Goal: Transaction & Acquisition: Purchase product/service

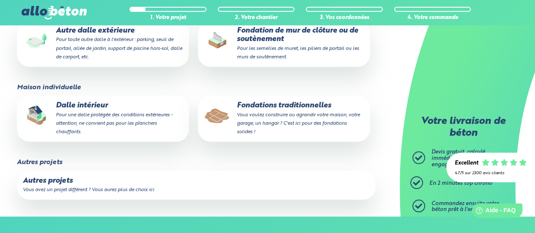
scroll to position [212, 0]
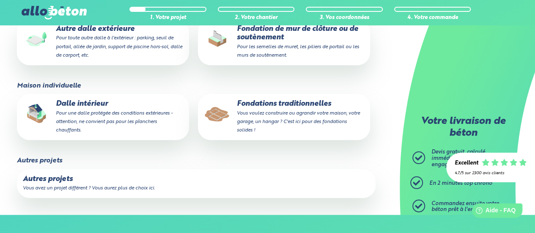
click at [91, 107] on p "Dalle intérieur Pour une dalle protégée des conditions extérieures - attention,…" at bounding box center [103, 117] width 160 height 34
click at [0, 0] on input "Dalle intérieur Pour une dalle protégée des conditions extérieures - attention,…" at bounding box center [0, 0] width 0 height 0
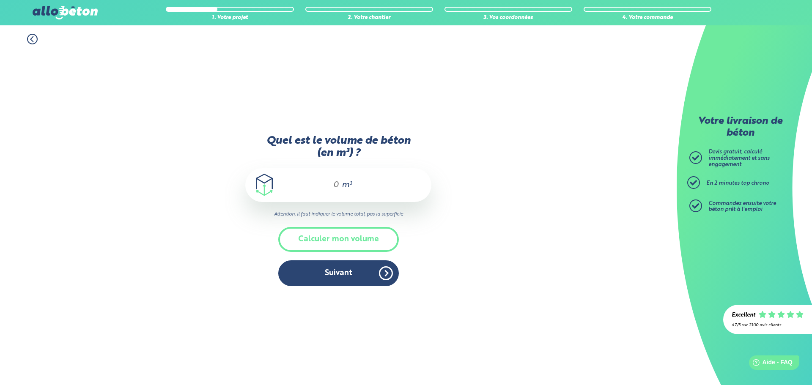
click at [347, 182] on span "m³" at bounding box center [347, 185] width 10 height 8
click at [320, 184] on div "m³" at bounding box center [338, 185] width 186 height 34
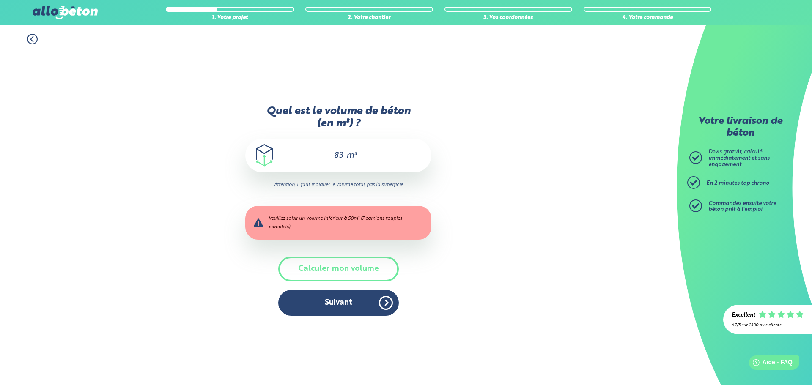
type input "8"
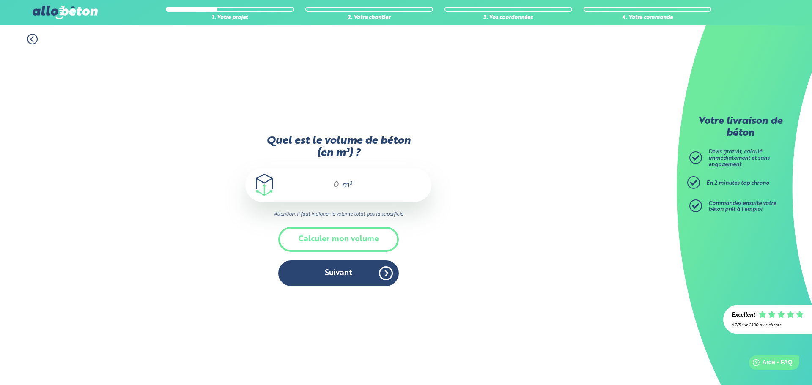
click at [319, 182] on div "m³" at bounding box center [338, 185] width 186 height 34
click at [518, 233] on div "1. Votre projet 2. Votre chantier 3. Vos coordonnées 4. Votre commande Quel est…" at bounding box center [338, 205] width 677 height 360
click at [375, 233] on button "Calculer mon volume" at bounding box center [338, 239] width 121 height 25
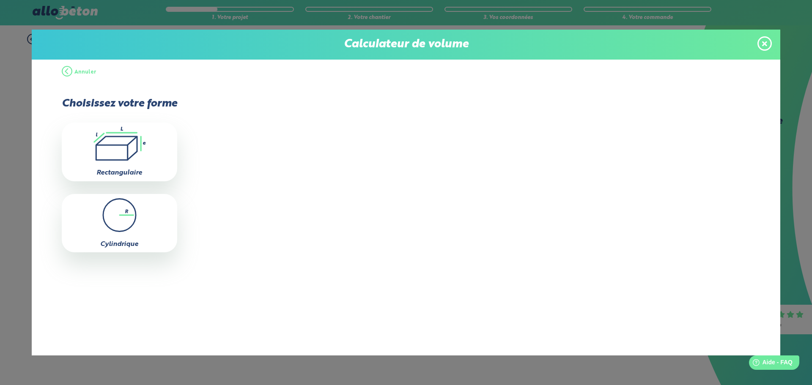
click at [141, 155] on icon ".icon-calc-rectanglea{fill:none;stroke-linecap:round;stroke-width:3px;stroke:#6…" at bounding box center [119, 144] width 107 height 34
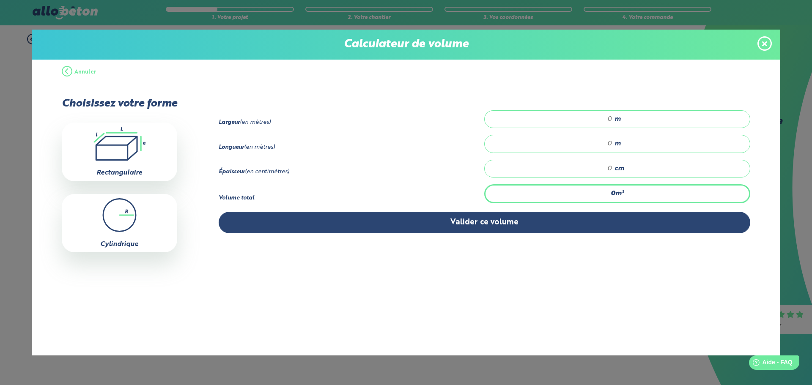
click at [535, 47] on span at bounding box center [765, 43] width 14 height 14
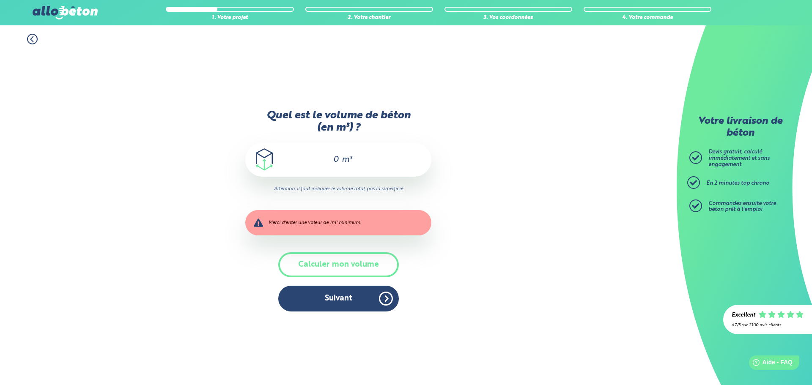
drag, startPoint x: 320, startPoint y: 156, endPoint x: 331, endPoint y: 156, distance: 11.0
click at [321, 156] on div "0 m³" at bounding box center [338, 160] width 186 height 34
click at [331, 156] on input "0" at bounding box center [332, 160] width 14 height 10
drag, startPoint x: 331, startPoint y: 156, endPoint x: 377, endPoint y: 165, distance: 47.4
click at [364, 160] on div "0 m³" at bounding box center [338, 160] width 186 height 34
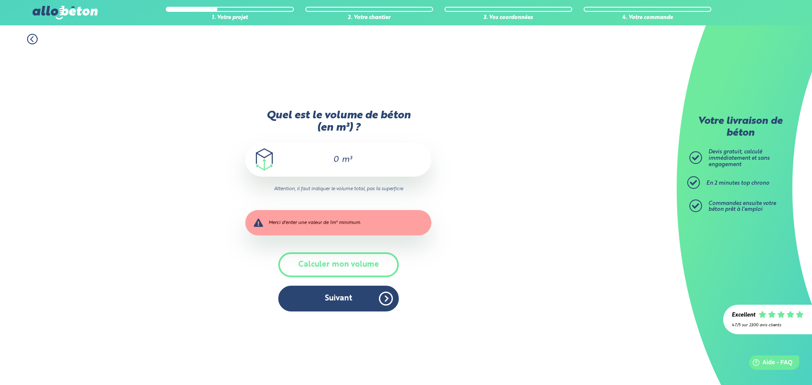
drag, startPoint x: 585, startPoint y: 171, endPoint x: 462, endPoint y: 179, distance: 123.0
click at [535, 171] on div "1. Votre projet 2. Votre chantier 3. Vos coordonnées 4. Votre commande Quel est…" at bounding box center [338, 205] width 677 height 360
click at [328, 160] on input "0" at bounding box center [332, 160] width 14 height 10
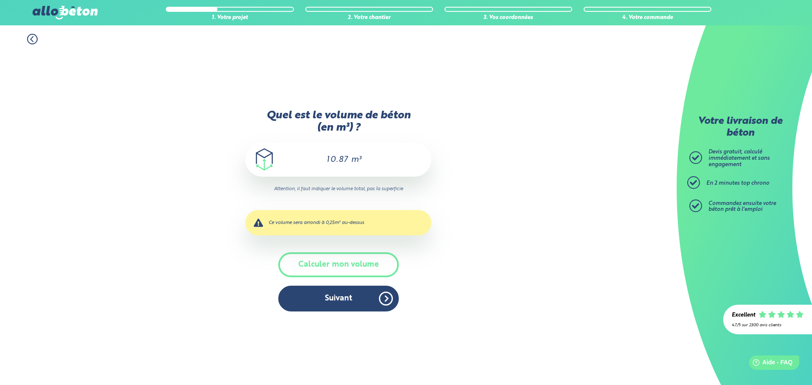
type input "10.87"
click at [518, 221] on div "1. Votre projet 2. Votre chantier 3. Vos coordonnées 4. Votre commande Quel est…" at bounding box center [338, 205] width 677 height 360
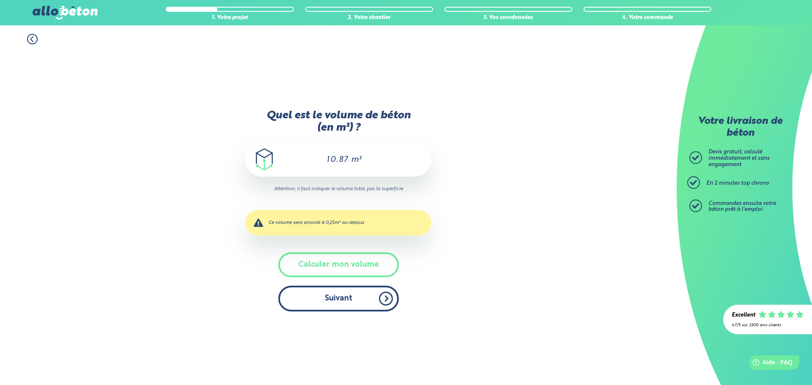
click at [349, 233] on button "Suivant" at bounding box center [338, 299] width 121 height 26
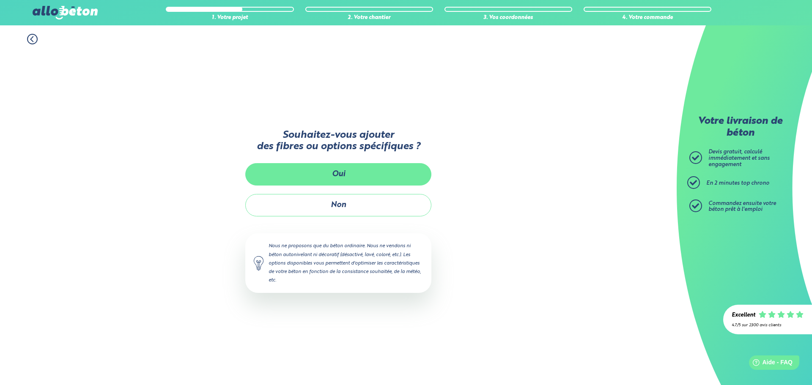
click at [349, 171] on button "Oui" at bounding box center [338, 174] width 186 height 22
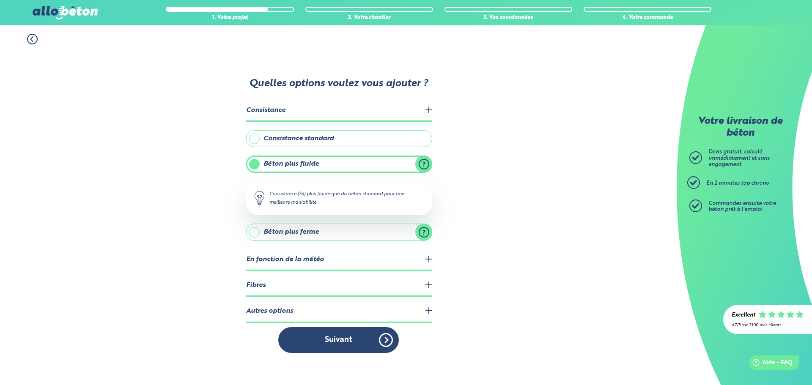
click at [430, 233] on legend "Fibres" at bounding box center [339, 286] width 186 height 22
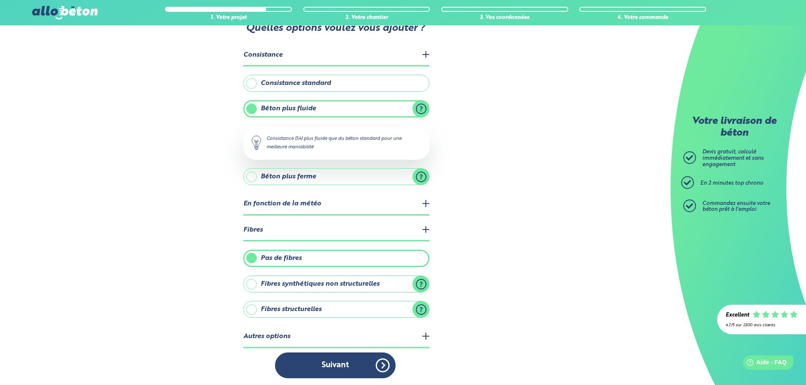
scroll to position [33, 0]
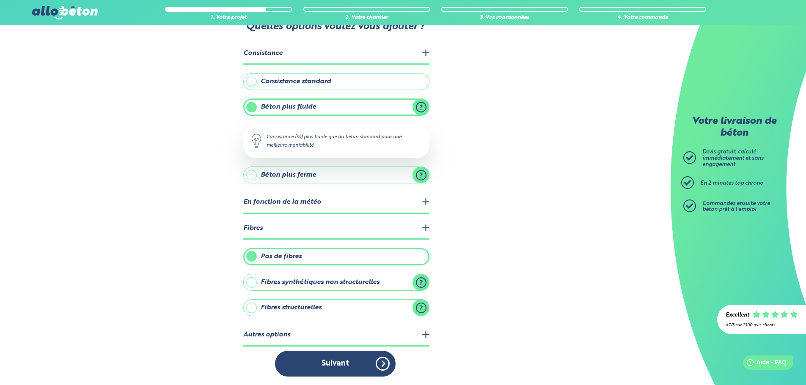
click at [344, 233] on label "Fibres structurelles" at bounding box center [336, 308] width 186 height 17
click at [0, 0] on input "Fibres structurelles" at bounding box center [0, 0] width 0 height 0
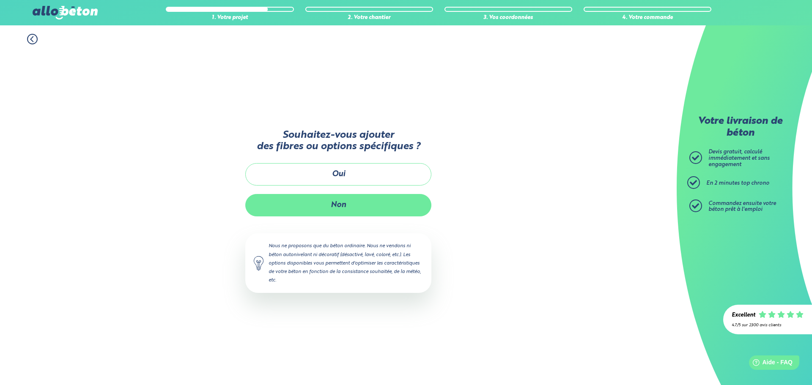
click at [367, 205] on button "Non" at bounding box center [338, 205] width 186 height 22
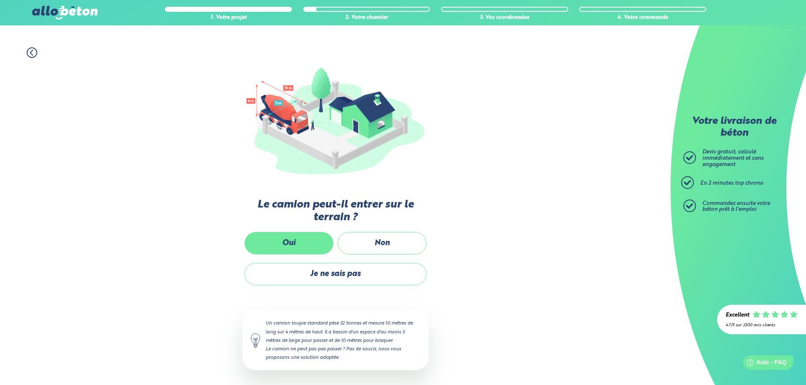
scroll to position [56, 0]
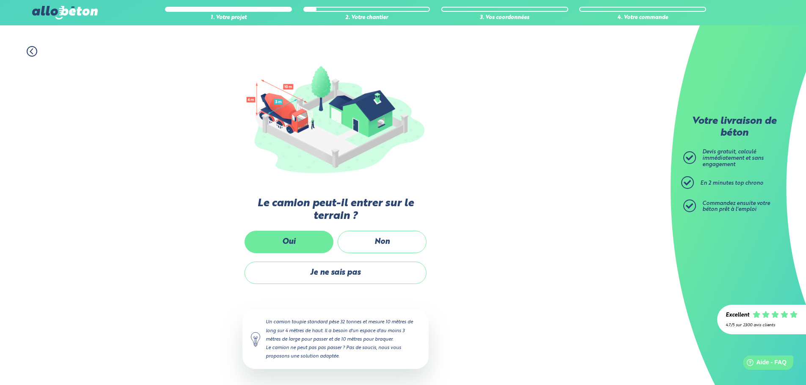
click at [311, 233] on label "Oui" at bounding box center [289, 242] width 89 height 22
click at [0, 0] on input "Oui" at bounding box center [0, 0] width 0 height 0
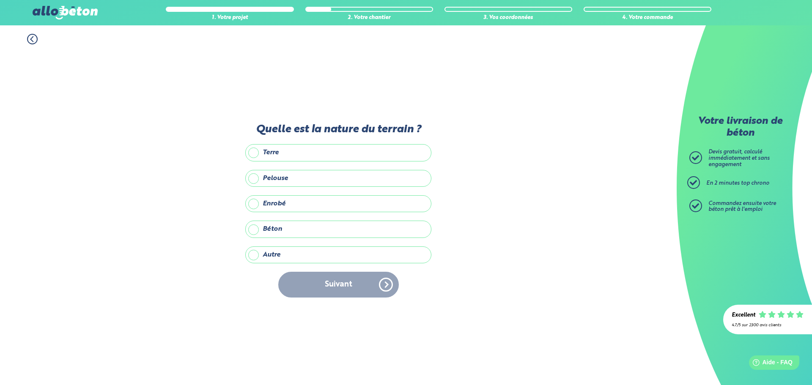
click at [383, 156] on label "Terre" at bounding box center [338, 152] width 186 height 17
click at [0, 0] on input "Terre" at bounding box center [0, 0] width 0 height 0
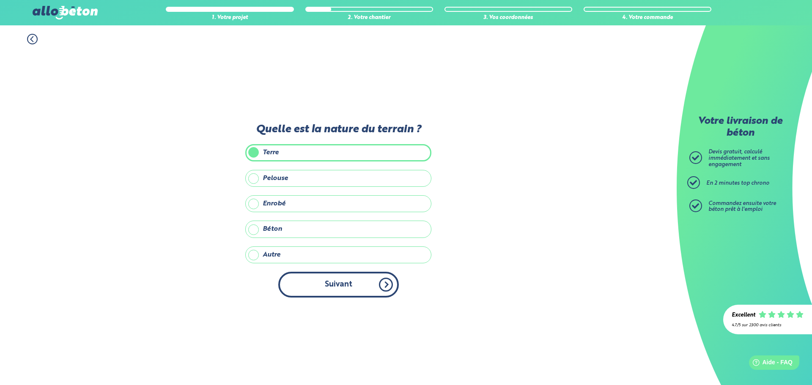
click at [366, 233] on button "Suivant" at bounding box center [338, 285] width 121 height 26
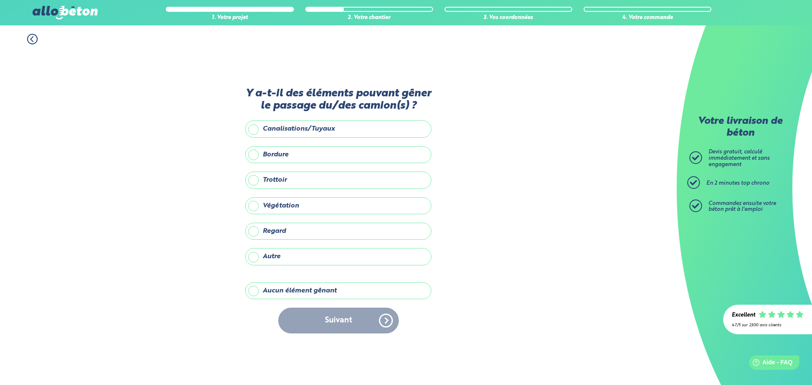
click at [314, 233] on label "Aucun élément gênant" at bounding box center [338, 291] width 186 height 17
click at [0, 0] on input "Aucun élément gênant" at bounding box center [0, 0] width 0 height 0
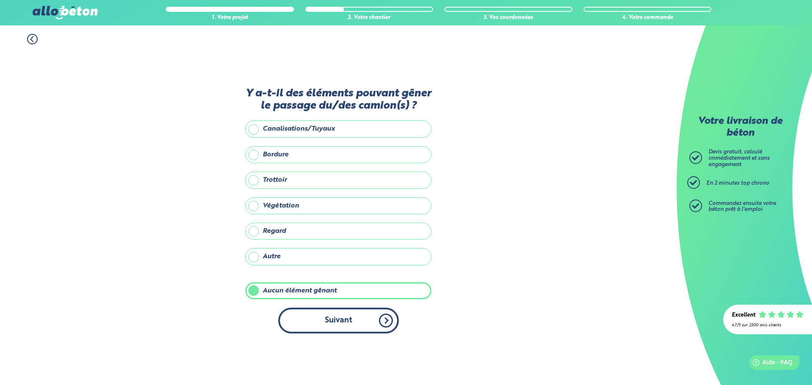
click at [347, 233] on button "Suivant" at bounding box center [338, 321] width 121 height 26
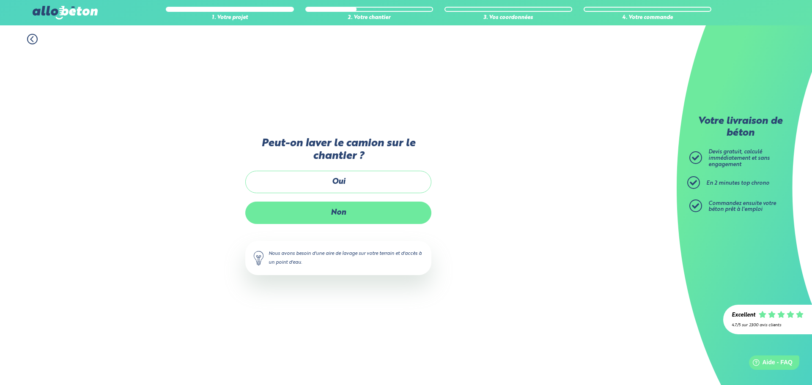
click at [369, 210] on label "Non" at bounding box center [338, 213] width 186 height 22
click at [0, 0] on input "Non" at bounding box center [0, 0] width 0 height 0
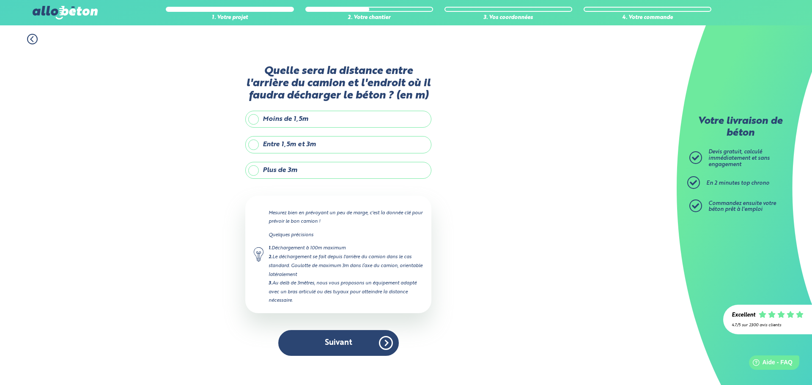
click at [349, 172] on label "Plus de 3m" at bounding box center [338, 170] width 186 height 17
click at [0, 0] on input "Plus de 3m" at bounding box center [0, 0] width 0 height 0
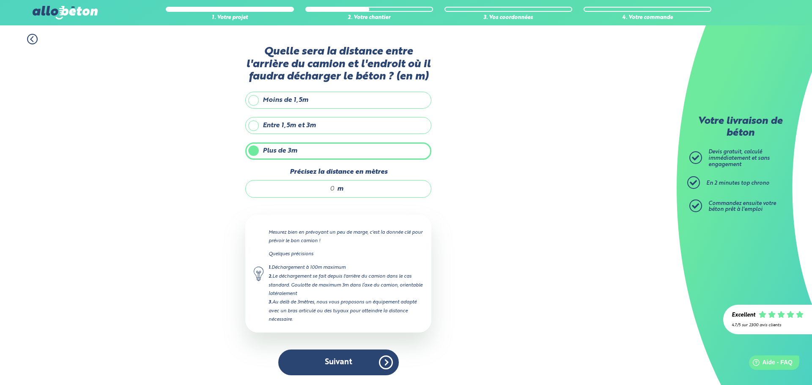
drag, startPoint x: 319, startPoint y: 188, endPoint x: 384, endPoint y: 194, distance: 65.4
click at [383, 194] on div "m" at bounding box center [338, 189] width 186 height 18
type input "1"
type input "5"
click at [533, 233] on div "1. Votre projet 2. Votre chantier 3. Vos coordonnées 4. Votre commande Quelle s…" at bounding box center [338, 205] width 677 height 360
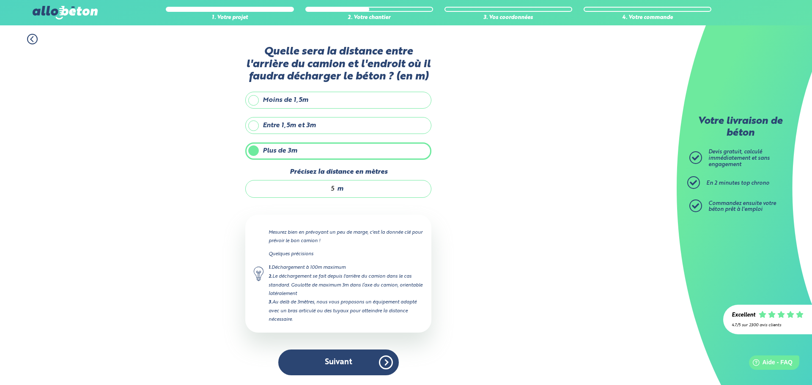
click at [328, 190] on input "5" at bounding box center [294, 189] width 81 height 8
click at [533, 233] on div "1. Votre projet 2. Votre chantier 3. Vos coordonnées 4. Votre commande Quelle s…" at bounding box center [338, 205] width 677 height 360
click at [382, 233] on button "Suivant" at bounding box center [338, 363] width 121 height 26
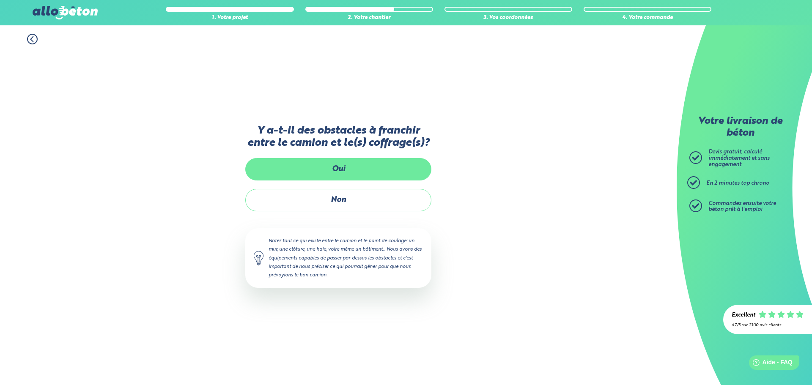
click at [371, 173] on label "Oui" at bounding box center [338, 169] width 186 height 22
click at [0, 0] on input "Oui" at bounding box center [0, 0] width 0 height 0
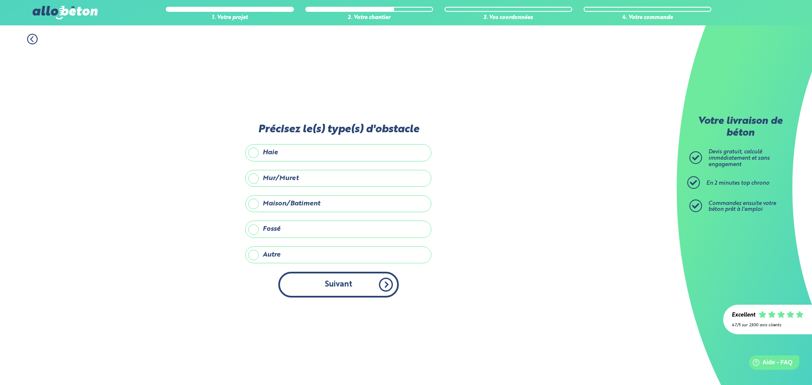
click at [377, 233] on button "Suivant" at bounding box center [338, 285] width 121 height 26
click at [35, 39] on icon at bounding box center [32, 39] width 11 height 11
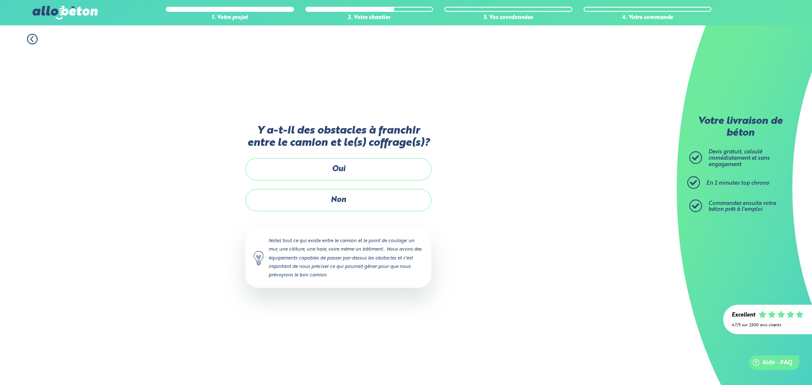
click at [349, 215] on div "Y a-t-il des obstacles à franchir entre le camion et le(s) coffrage(s)? Oui Non…" at bounding box center [338, 215] width 186 height 180
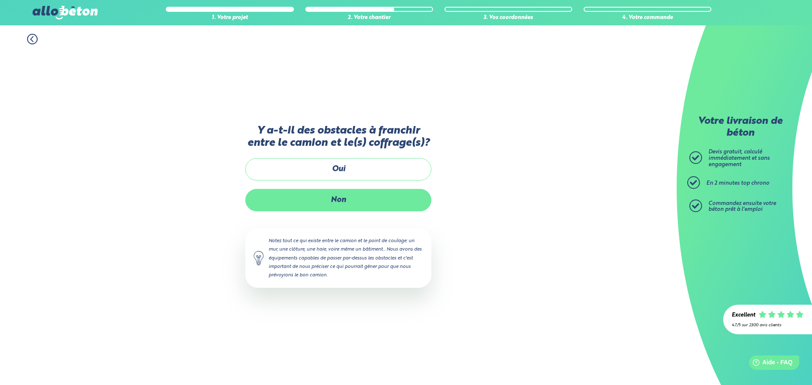
click at [354, 195] on label "Non" at bounding box center [338, 200] width 186 height 22
click at [0, 0] on input "Non" at bounding box center [0, 0] width 0 height 0
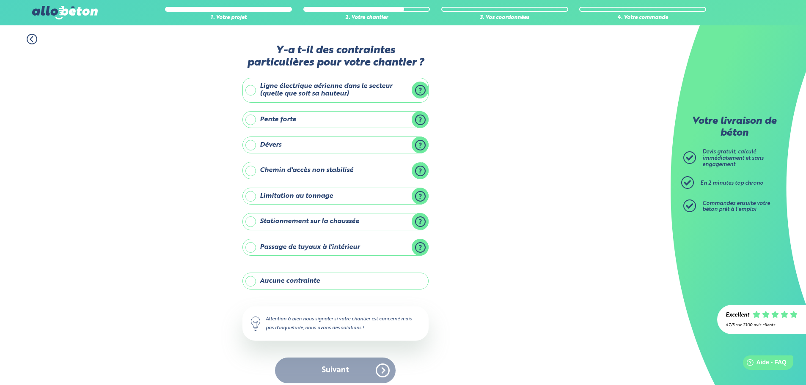
click at [422, 85] on label "Ligne électrique aérienne dans le secteur (quelle que soit sa hauteur)" at bounding box center [335, 90] width 186 height 25
click at [0, 0] on input "Ligne électrique aérienne dans le secteur (quelle que soit sa hauteur)" at bounding box center [0, 0] width 0 height 0
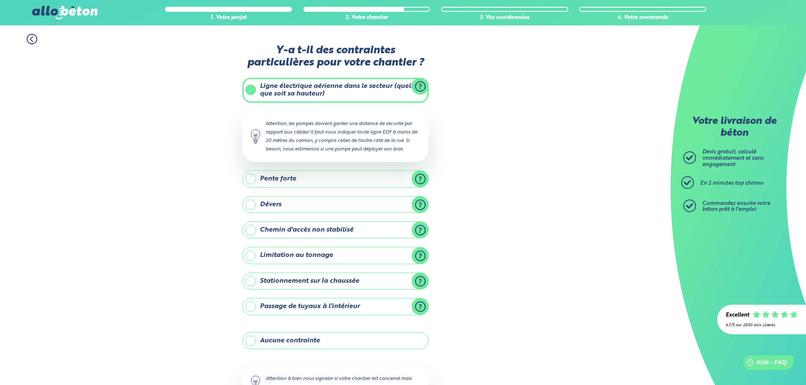
drag, startPoint x: 421, startPoint y: 93, endPoint x: 446, endPoint y: 69, distance: 34.1
click at [448, 68] on div "1. Votre projet 2. Votre chantier 3. Vos coordonnées 4. Votre commande Y-a t-il…" at bounding box center [335, 238] width 671 height 426
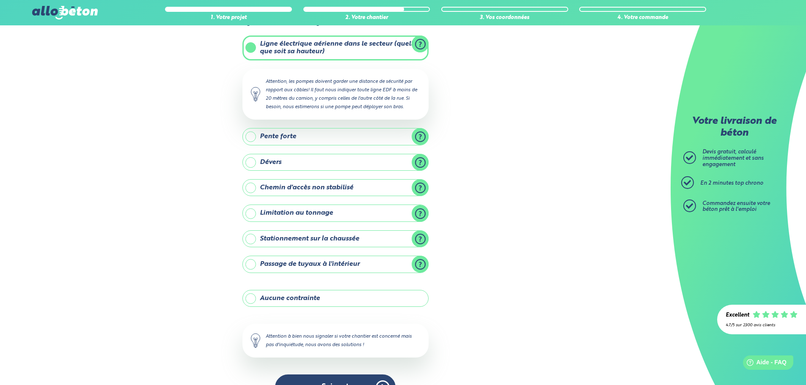
click at [349, 233] on label "Aucune contrainte" at bounding box center [335, 298] width 186 height 17
click at [0, 0] on input "Aucune contrainte" at bounding box center [0, 0] width 0 height 0
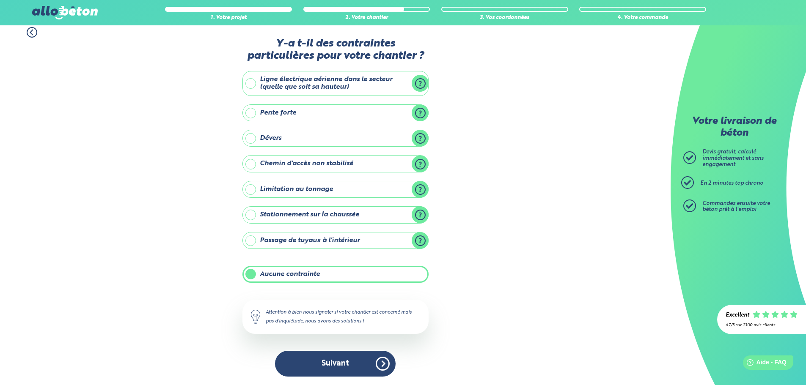
scroll to position [7, 0]
drag, startPoint x: 360, startPoint y: 361, endPoint x: 446, endPoint y: 357, distance: 85.1
click at [446, 233] on div "1. Votre projet 2. Votre chantier 3. Vos coordonnées 4. Votre commande Y-a t-il…" at bounding box center [335, 202] width 671 height 367
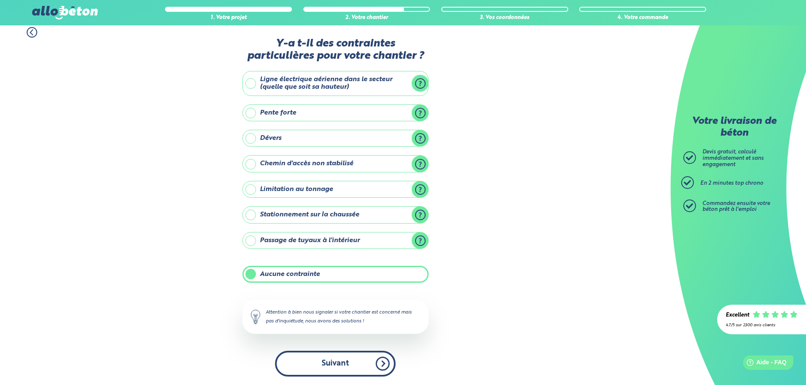
click at [377, 233] on button "Suivant" at bounding box center [335, 364] width 121 height 26
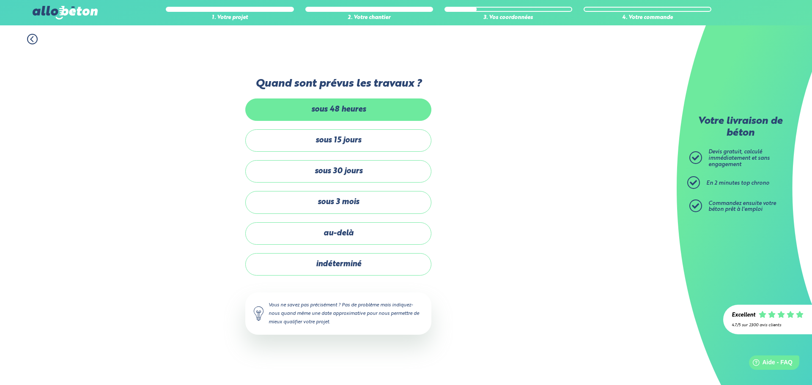
click at [399, 113] on label "sous 48 heures" at bounding box center [338, 110] width 186 height 22
click at [0, 0] on input "sous 48 heures" at bounding box center [0, 0] width 0 height 0
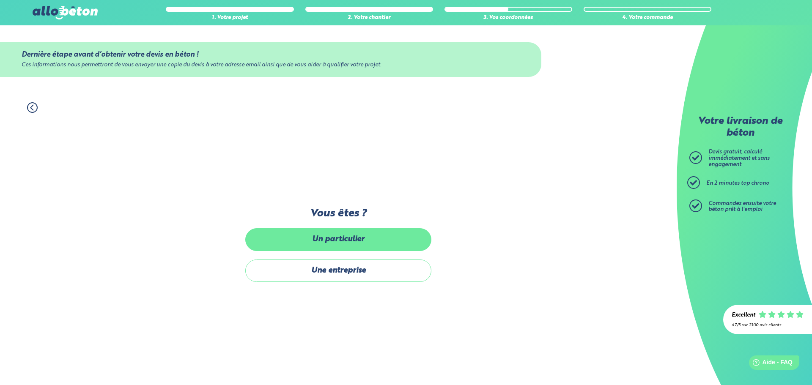
click at [395, 233] on label "Un particulier" at bounding box center [338, 239] width 186 height 22
click at [0, 0] on input "Un particulier" at bounding box center [0, 0] width 0 height 0
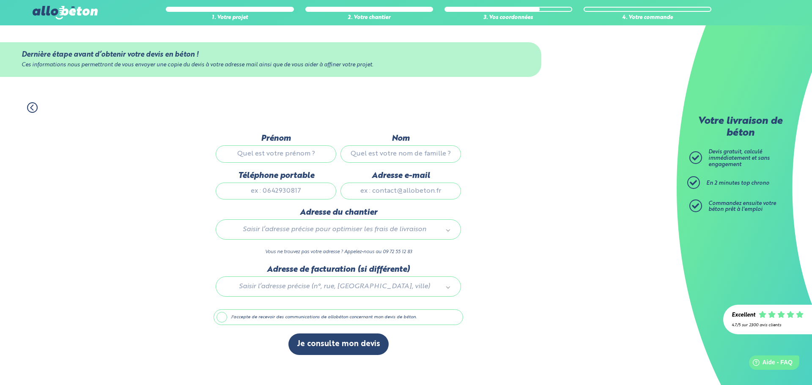
click at [283, 156] on input "Prénom" at bounding box center [276, 154] width 121 height 17
type input "BAPTISTE"
type input "LEBRUN"
type input "0783775188"
type input "LEBRUNB229@GMAIL.COM"
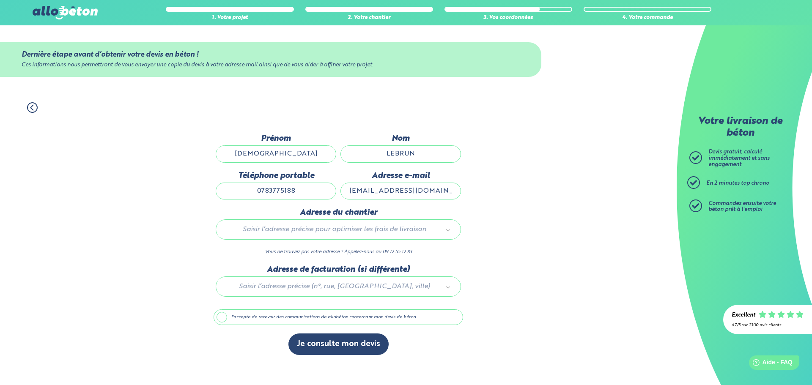
type input "1000 route du porage"
click at [360, 233] on div at bounding box center [339, 285] width 250 height 40
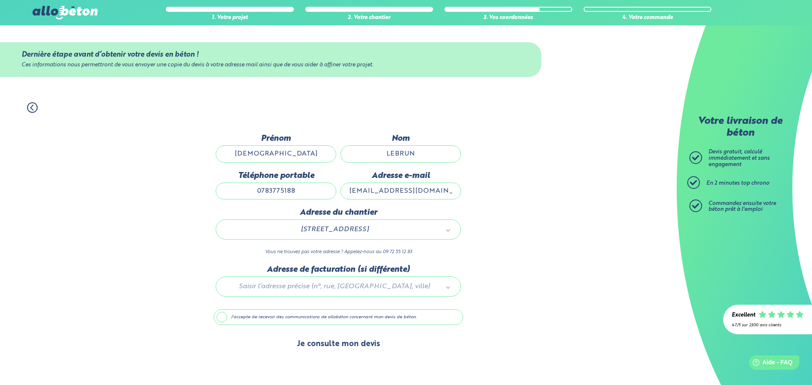
click at [356, 233] on button "Je consulte mon devis" at bounding box center [339, 345] width 100 height 22
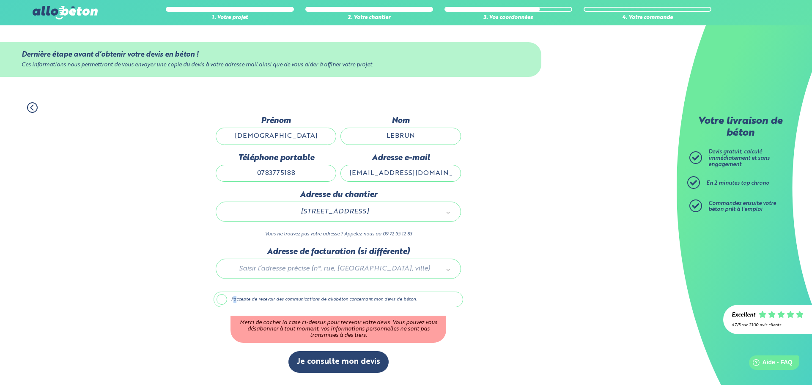
click at [235, 233] on label "J'accepte de recevoir des communications de allobéton concernant mon devis de b…" at bounding box center [339, 300] width 250 height 16
click at [223, 233] on label "J'accepte de recevoir des communications de allobéton concernant mon devis de b…" at bounding box center [339, 300] width 250 height 16
click at [0, 0] on input "J'accepte de recevoir des communications de allobéton concernant mon devis de b…" at bounding box center [0, 0] width 0 height 0
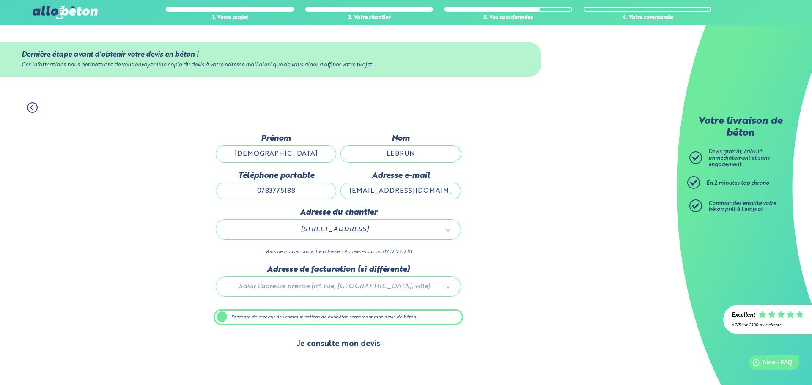
click at [364, 233] on button "Je consulte mon devis" at bounding box center [339, 345] width 100 height 22
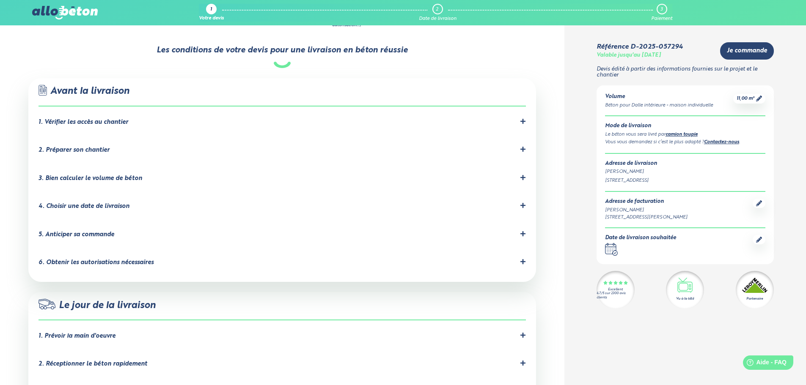
scroll to position [465, 0]
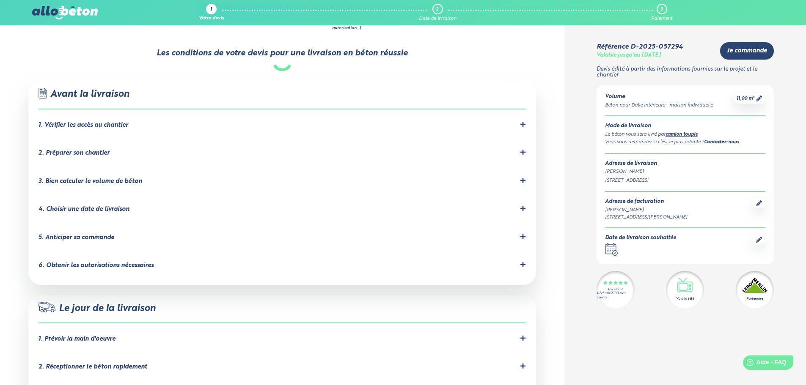
click at [517, 113] on li "1. Vérifier les accès au chantier Les accès au chantier doivent être dégagés et…" at bounding box center [282, 127] width 487 height 28
click at [521, 121] on icon at bounding box center [523, 124] width 6 height 6
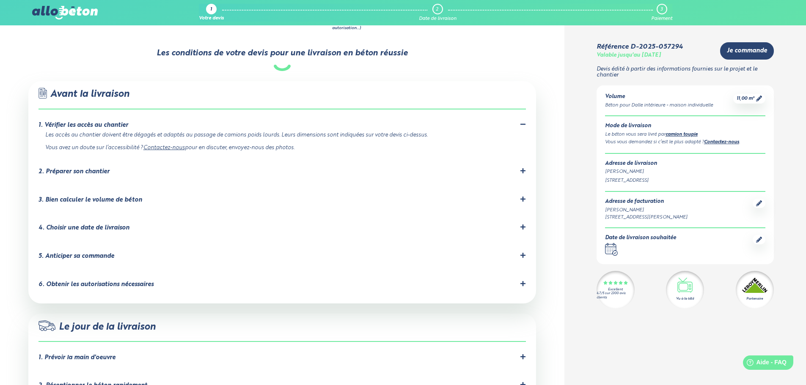
drag, startPoint x: 522, startPoint y: 108, endPoint x: 530, endPoint y: 107, distance: 8.2
click at [522, 121] on icon at bounding box center [523, 124] width 6 height 6
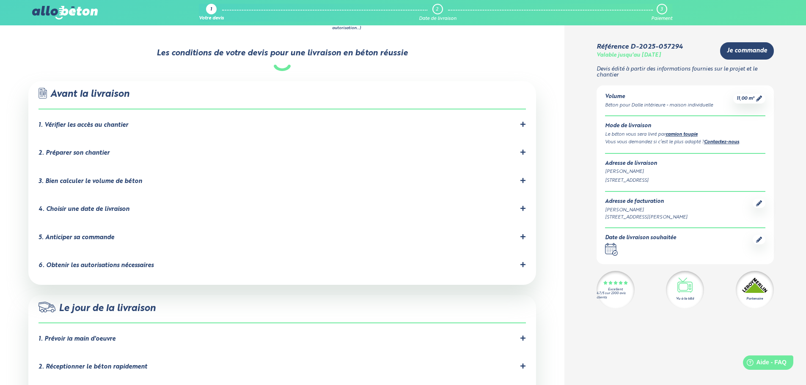
click at [521, 150] on icon at bounding box center [522, 152] width 5 height 5
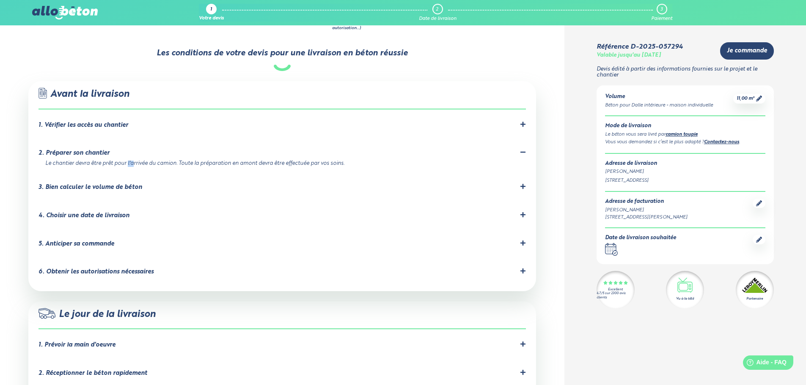
click at [521, 152] on icon at bounding box center [522, 152] width 5 height 1
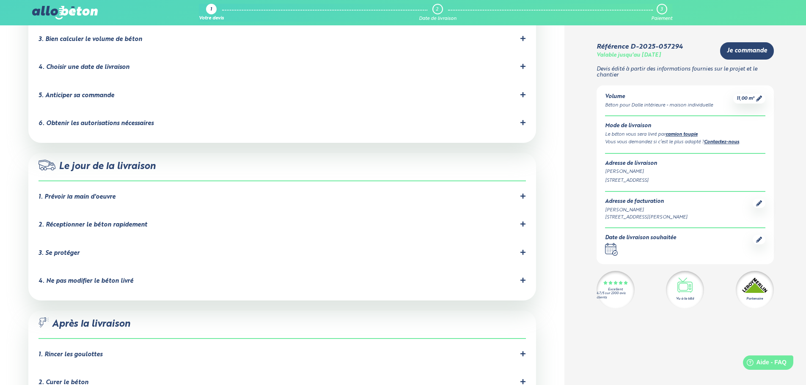
scroll to position [635, 0]
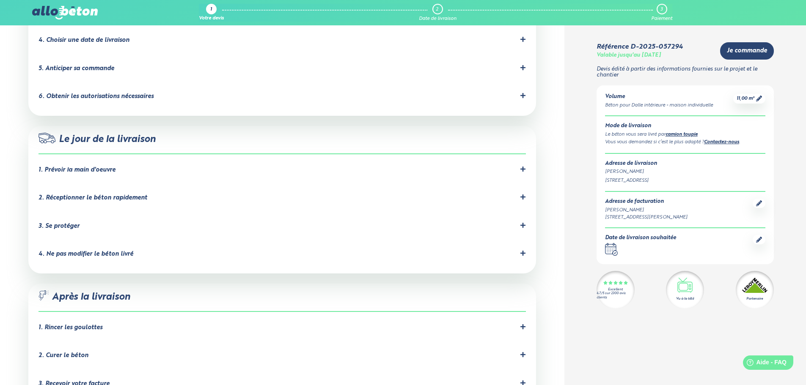
click at [521, 166] on icon at bounding box center [523, 169] width 6 height 6
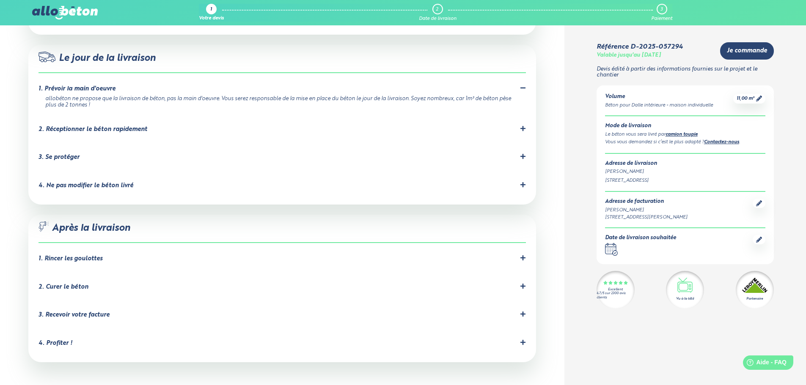
scroll to position [719, 0]
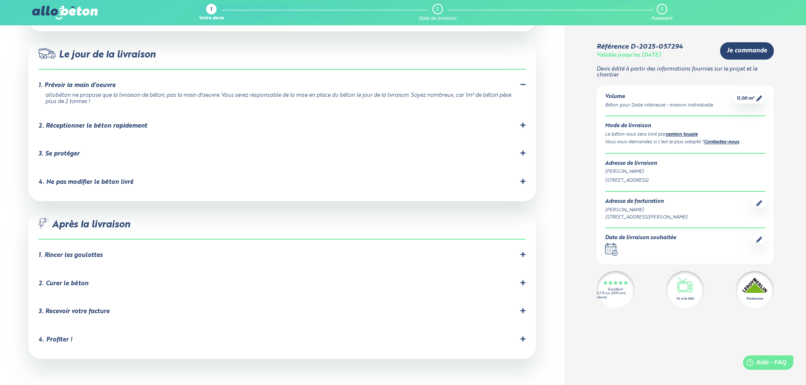
click at [528, 99] on div "Le jour de la livraison 1. Prévoir la main d'oeuvre [PERSON_NAME] ne propose qu…" at bounding box center [282, 121] width 508 height 160
click at [519, 122] on div "2. Réceptionner le béton rapidement" at bounding box center [282, 126] width 487 height 8
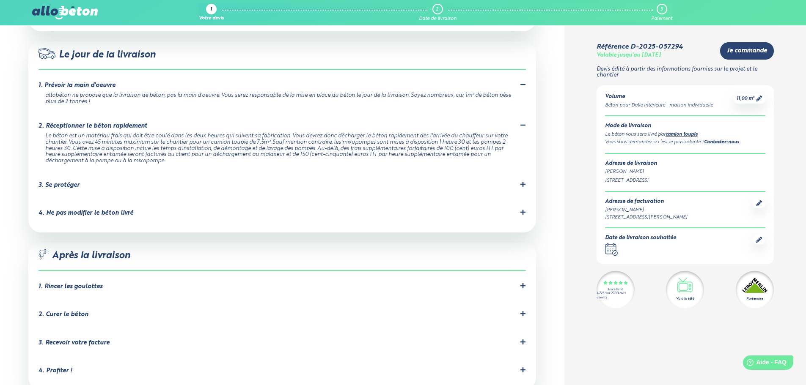
click at [523, 182] on div at bounding box center [523, 186] width 6 height 8
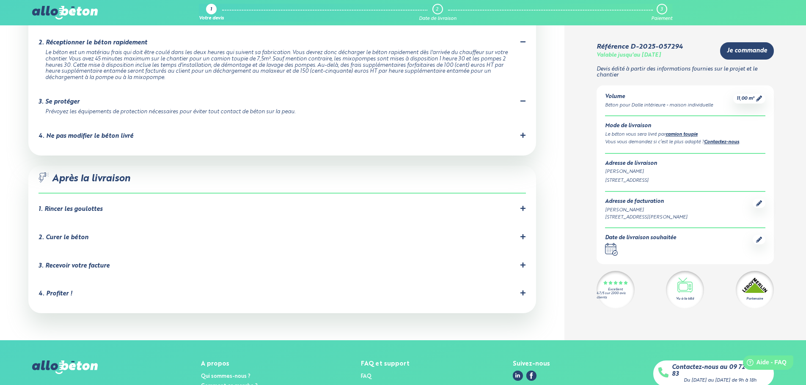
scroll to position [804, 0]
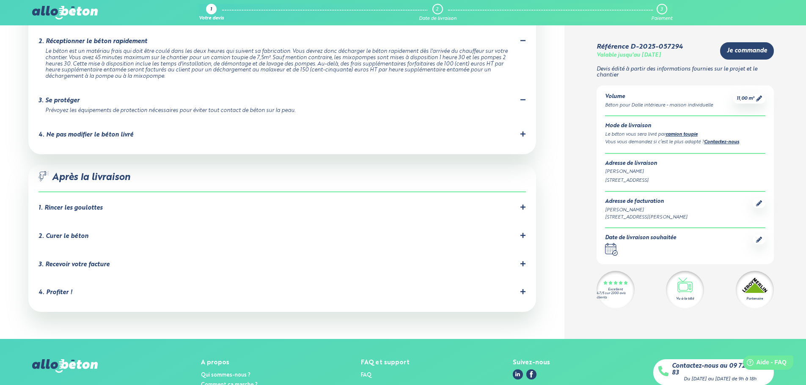
click at [525, 111] on div "Le jour de la livraison 1. Prévoir la main d'oeuvre [PERSON_NAME] ne propose qu…" at bounding box center [282, 56] width 508 height 198
click at [525, 131] on div at bounding box center [523, 135] width 6 height 8
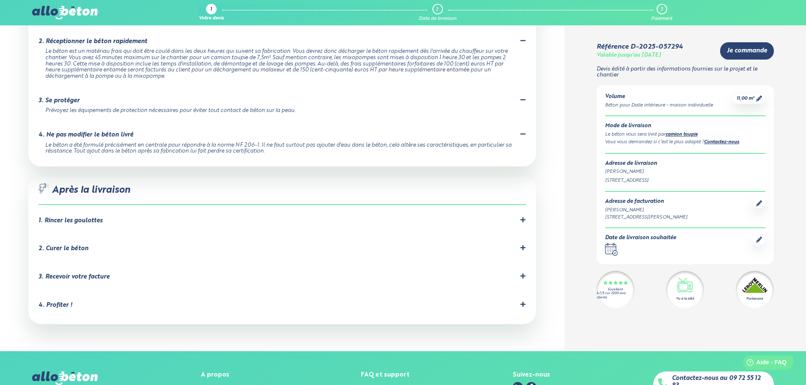
click at [521, 134] on icon at bounding box center [522, 134] width 5 height 1
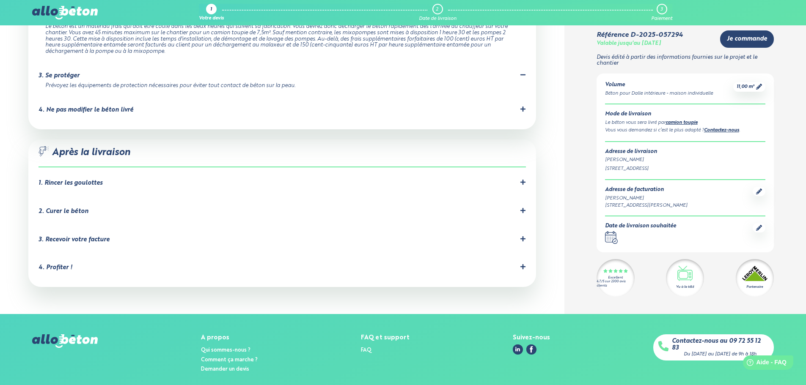
scroll to position [830, 0]
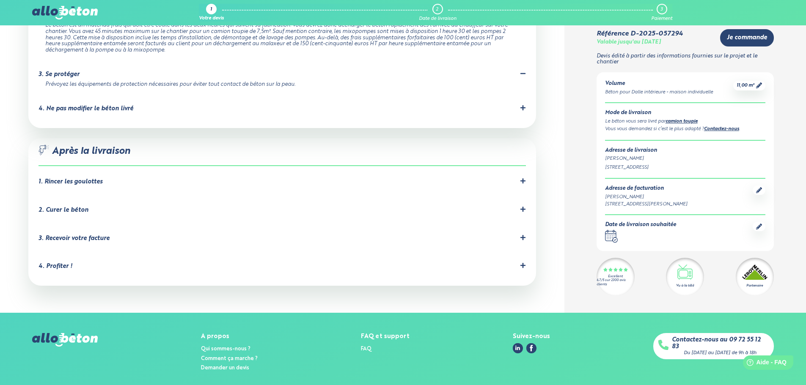
click at [519, 178] on div "1. Rincer les goulottes" at bounding box center [282, 182] width 487 height 8
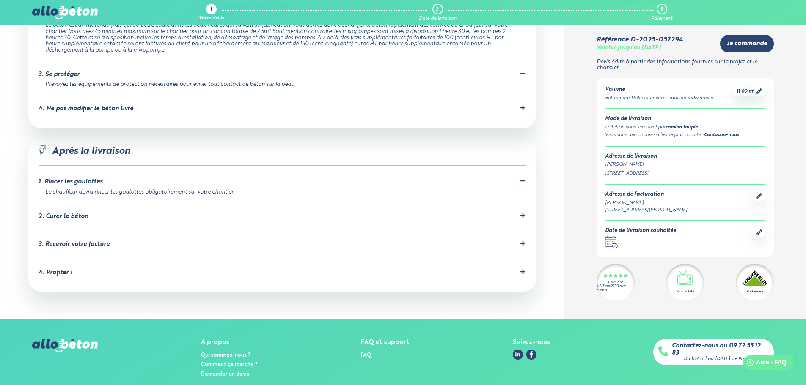
click at [526, 182] on div ".icon-after-delivery-a { fill: none; stroke: #2b4572; stroke-linecap: round; st…" at bounding box center [282, 215] width 508 height 154
click at [520, 213] on icon at bounding box center [523, 216] width 6 height 6
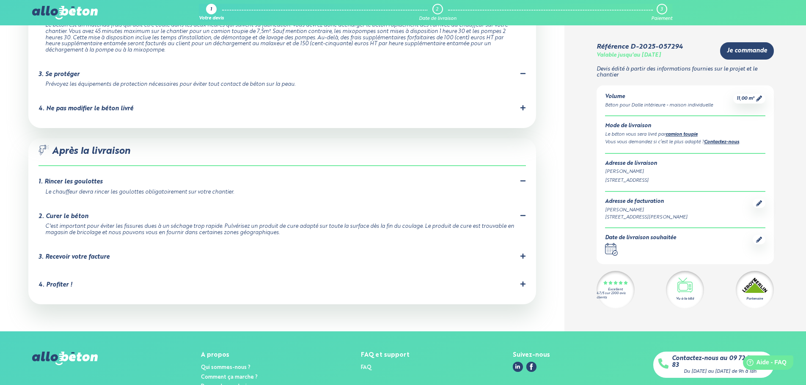
click at [522, 253] on icon at bounding box center [523, 256] width 6 height 6
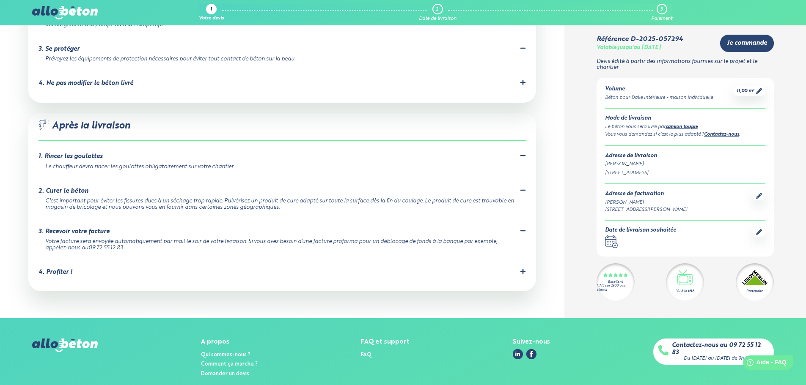
scroll to position [861, 0]
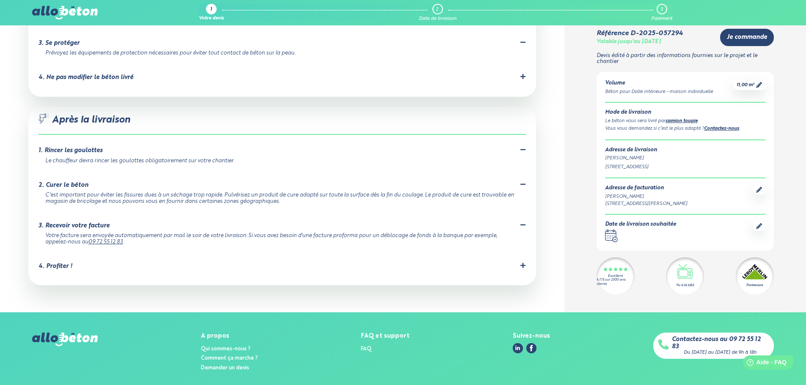
click at [522, 263] on icon at bounding box center [523, 266] width 6 height 6
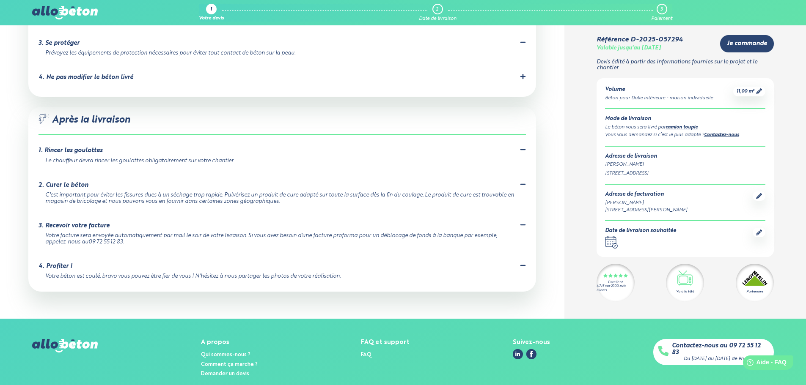
click at [522, 263] on icon at bounding box center [523, 266] width 6 height 6
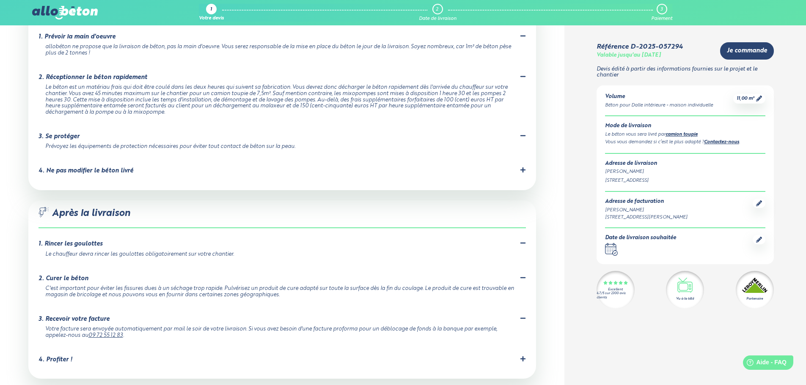
scroll to position [777, 0]
